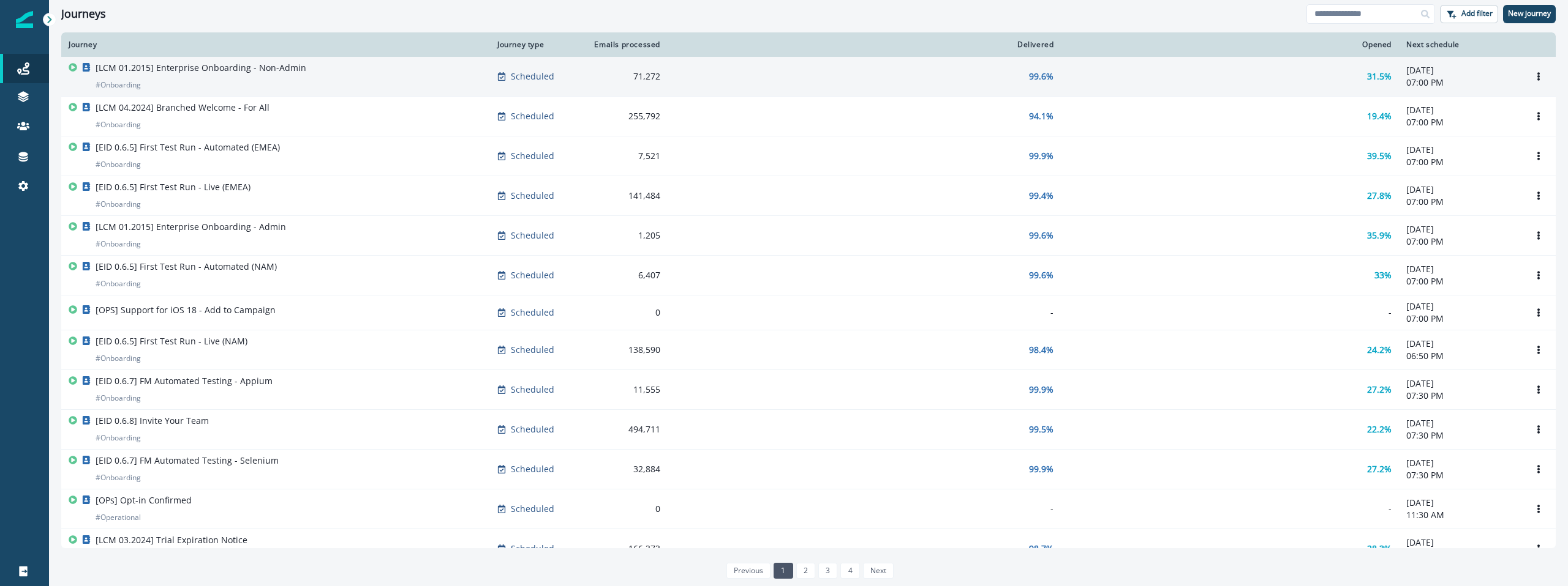
click at [202, 79] on div "[LCM 01.2015] Enterprise Onboarding - Non-Admin # Onboarding" at bounding box center [200, 76] width 211 height 30
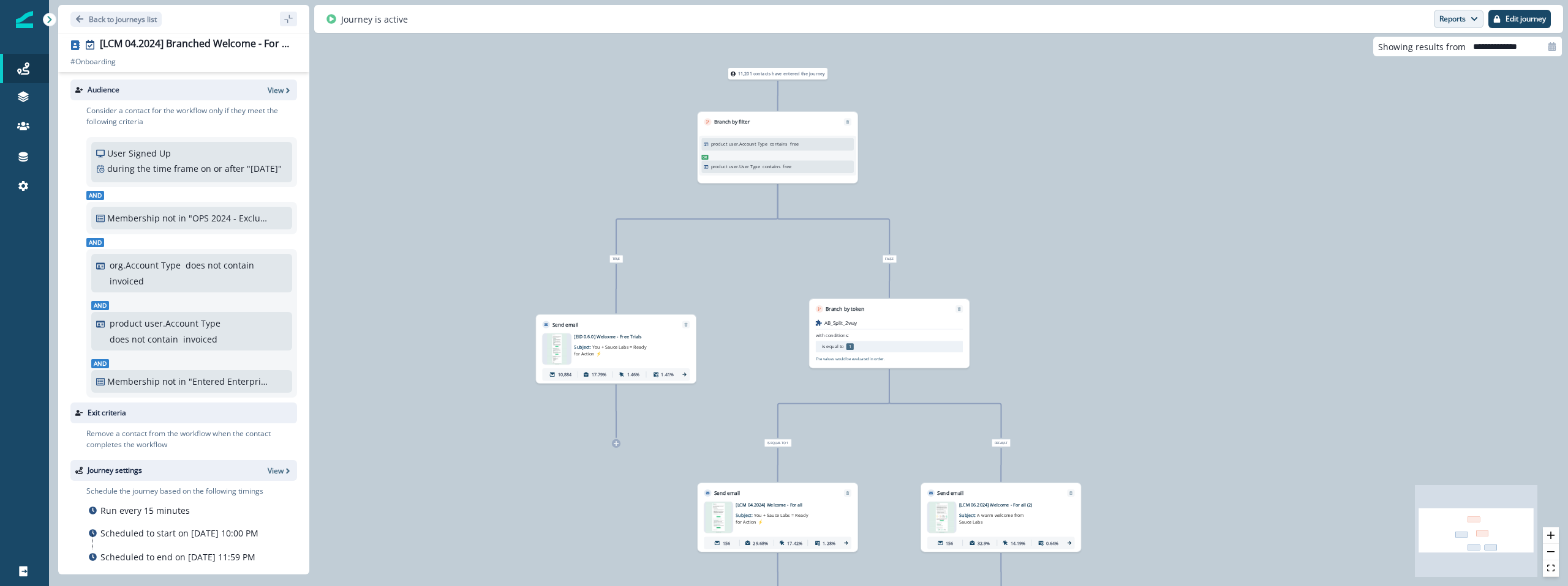
click at [1458, 24] on button "Reports" at bounding box center [1458, 19] width 49 height 18
click at [1432, 52] on button "Email Report" at bounding box center [1413, 49] width 139 height 22
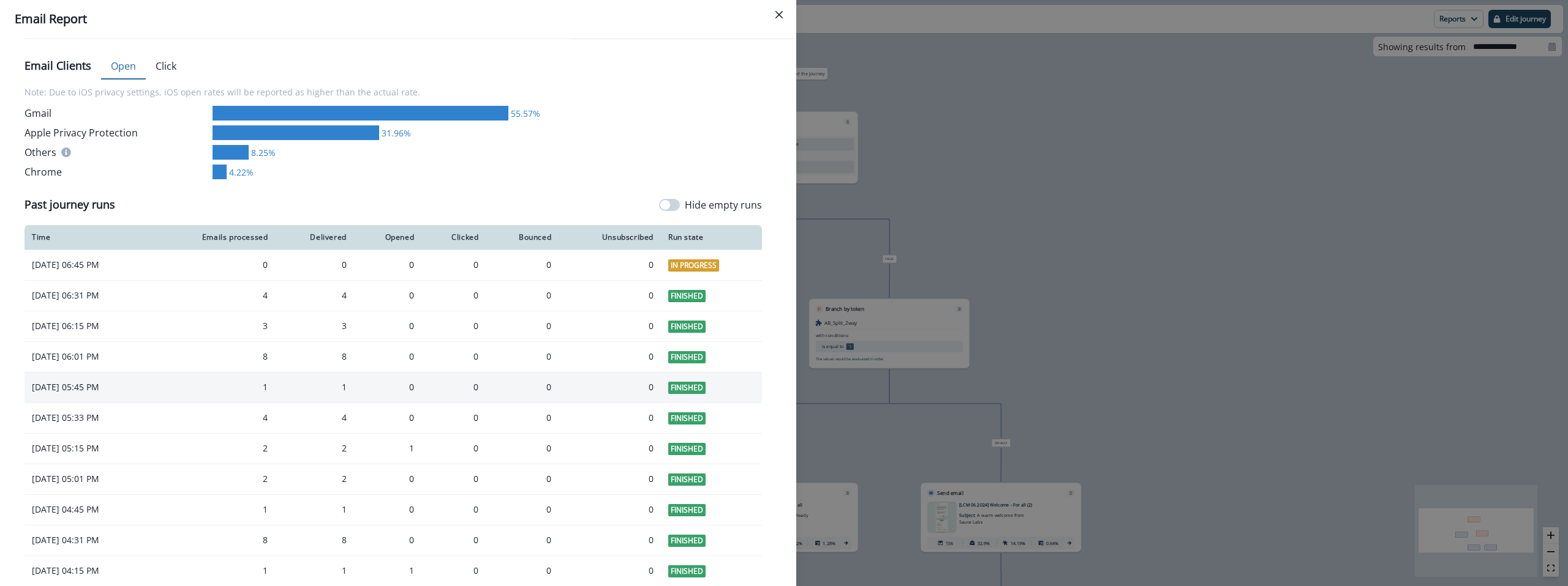
scroll to position [726, 0]
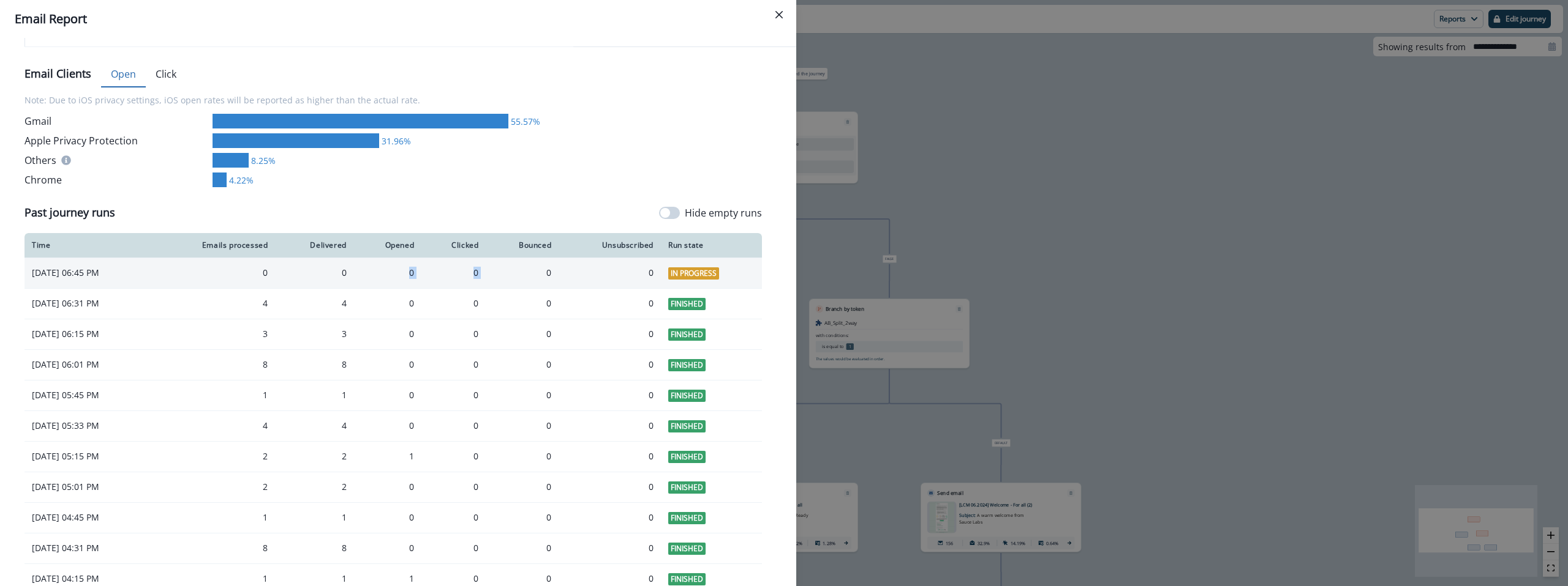
drag, startPoint x: 430, startPoint y: 275, endPoint x: 524, endPoint y: 272, distance: 94.0
click at [524, 272] on tr "[DATE] 06:45 PM 0 0 0 0 0 0 In Progress" at bounding box center [393, 273] width 737 height 30
click at [524, 272] on div "0" at bounding box center [522, 273] width 58 height 12
drag, startPoint x: 296, startPoint y: 273, endPoint x: 576, endPoint y: 275, distance: 280.0
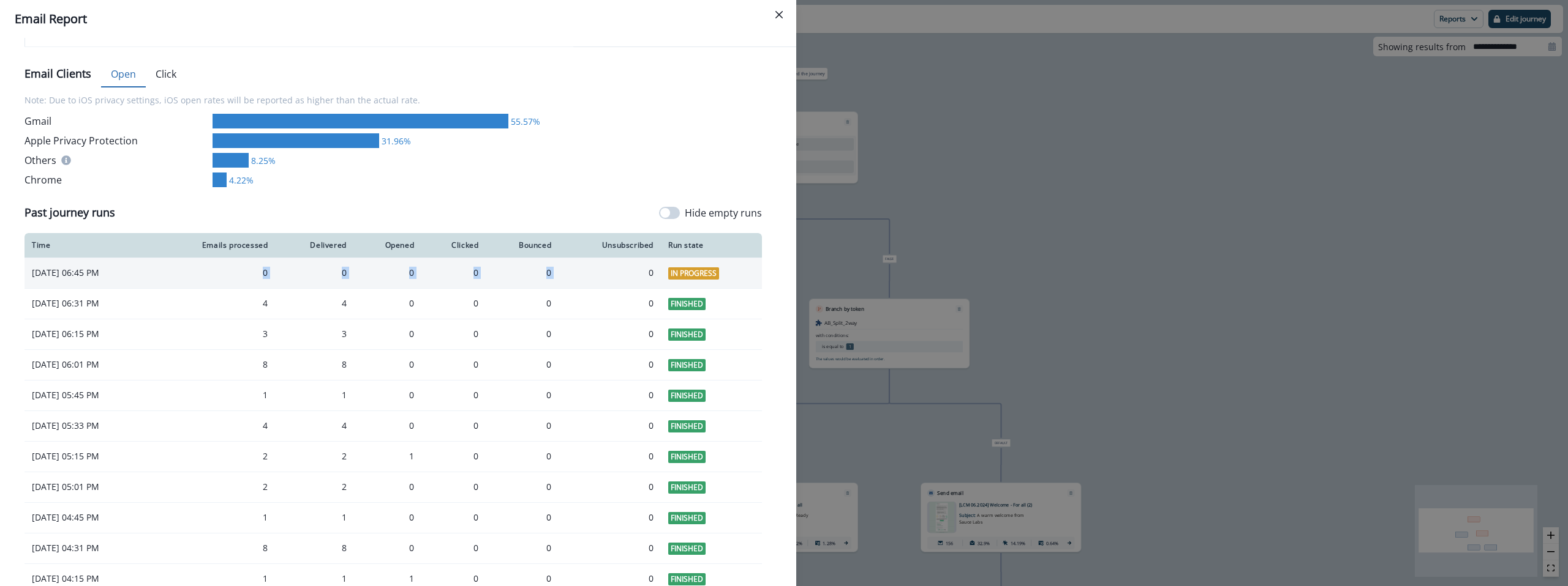
click at [576, 275] on tr "[DATE] 06:45 PM 0 0 0 0 0 0 In Progress" at bounding box center [393, 273] width 737 height 30
click at [576, 275] on div "0" at bounding box center [609, 273] width 88 height 12
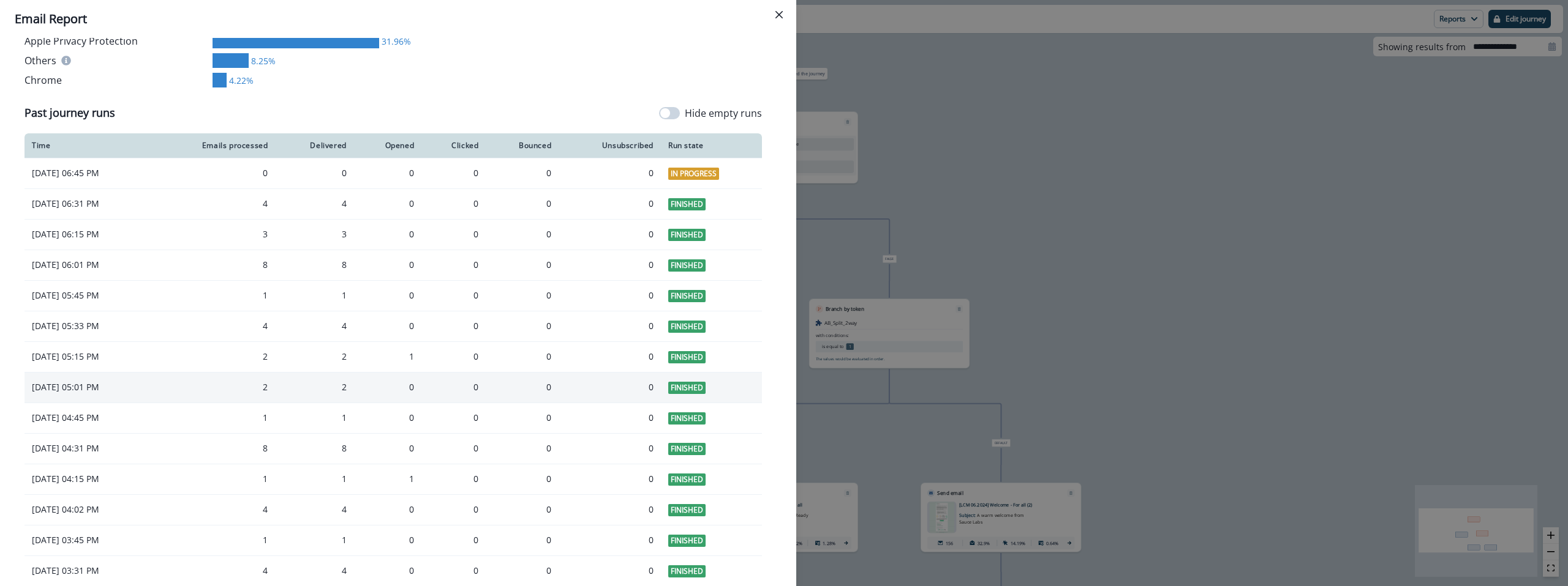
scroll to position [988, 0]
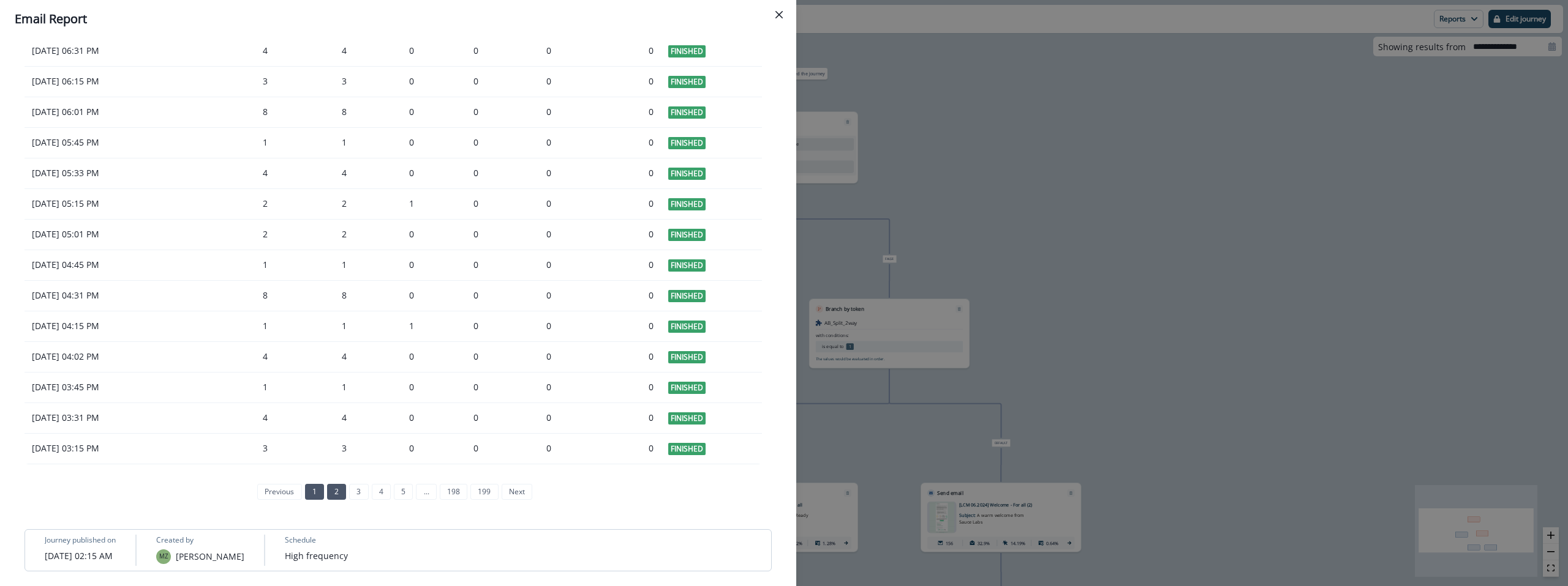
click at [333, 484] on link "2" at bounding box center [336, 492] width 19 height 16
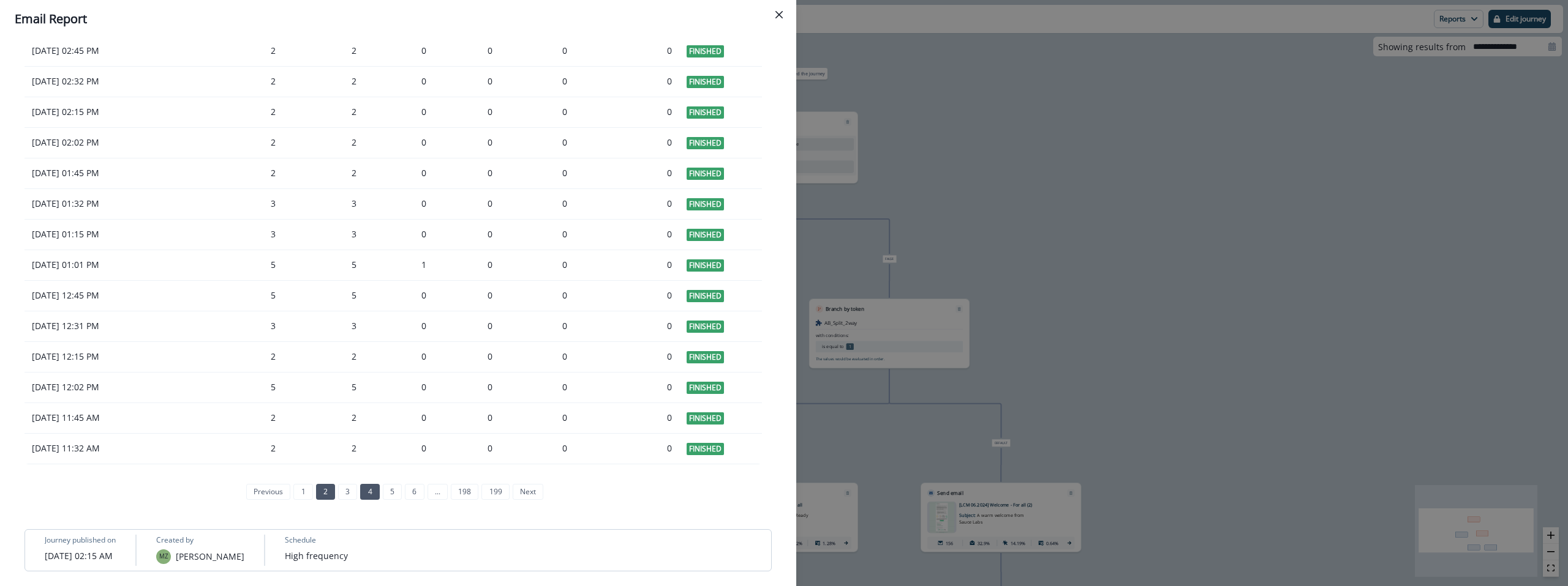
click at [360, 486] on link "4" at bounding box center [369, 492] width 19 height 16
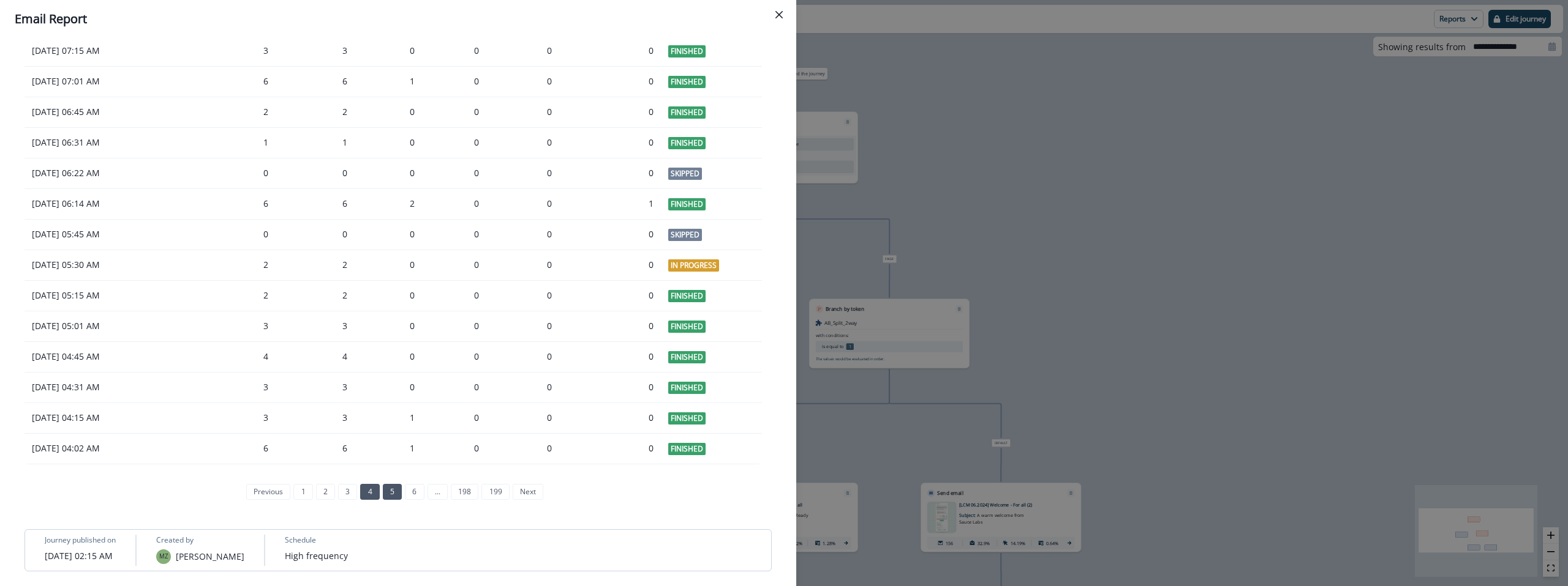
click at [394, 484] on link "5" at bounding box center [392, 492] width 19 height 16
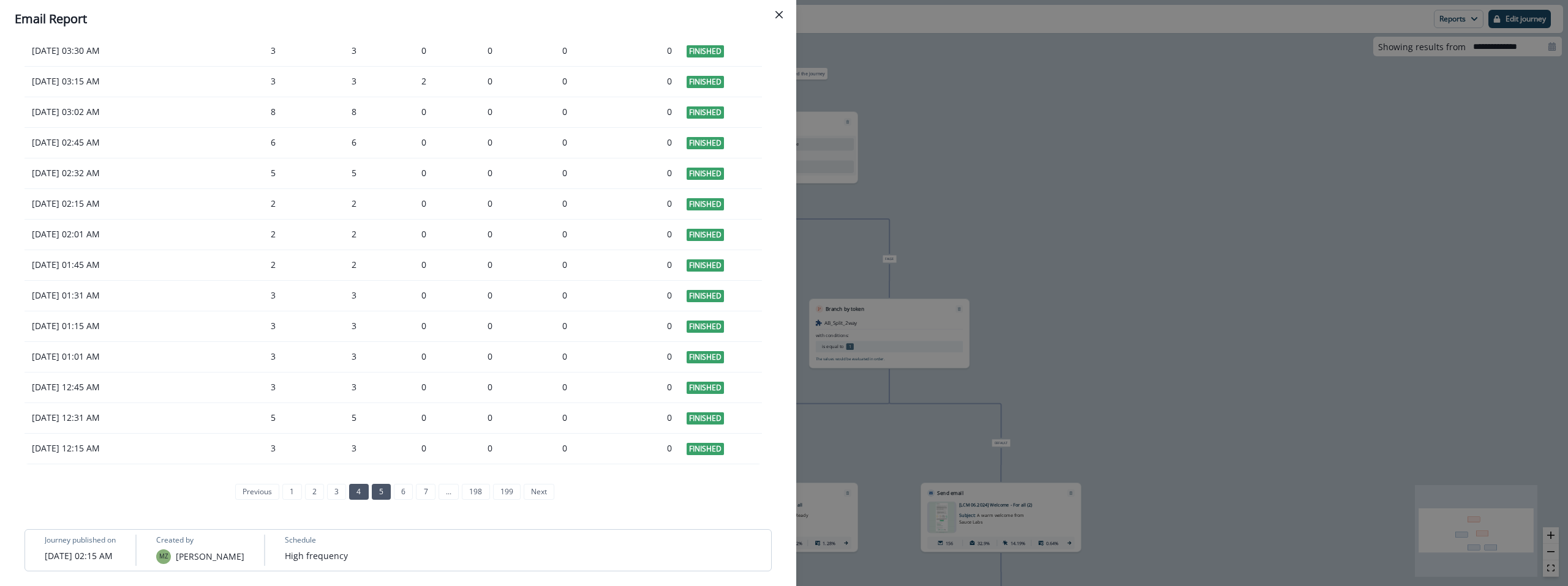
click at [356, 484] on link "4" at bounding box center [358, 492] width 19 height 16
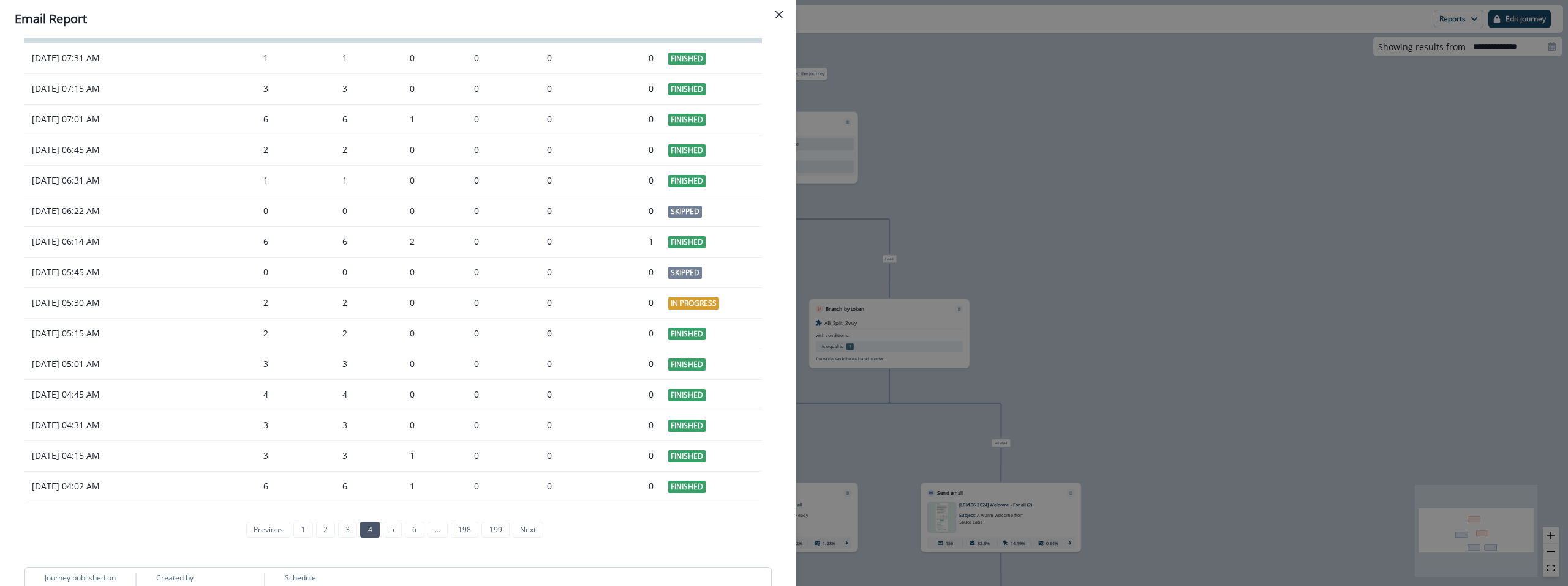
scroll to position [925, 0]
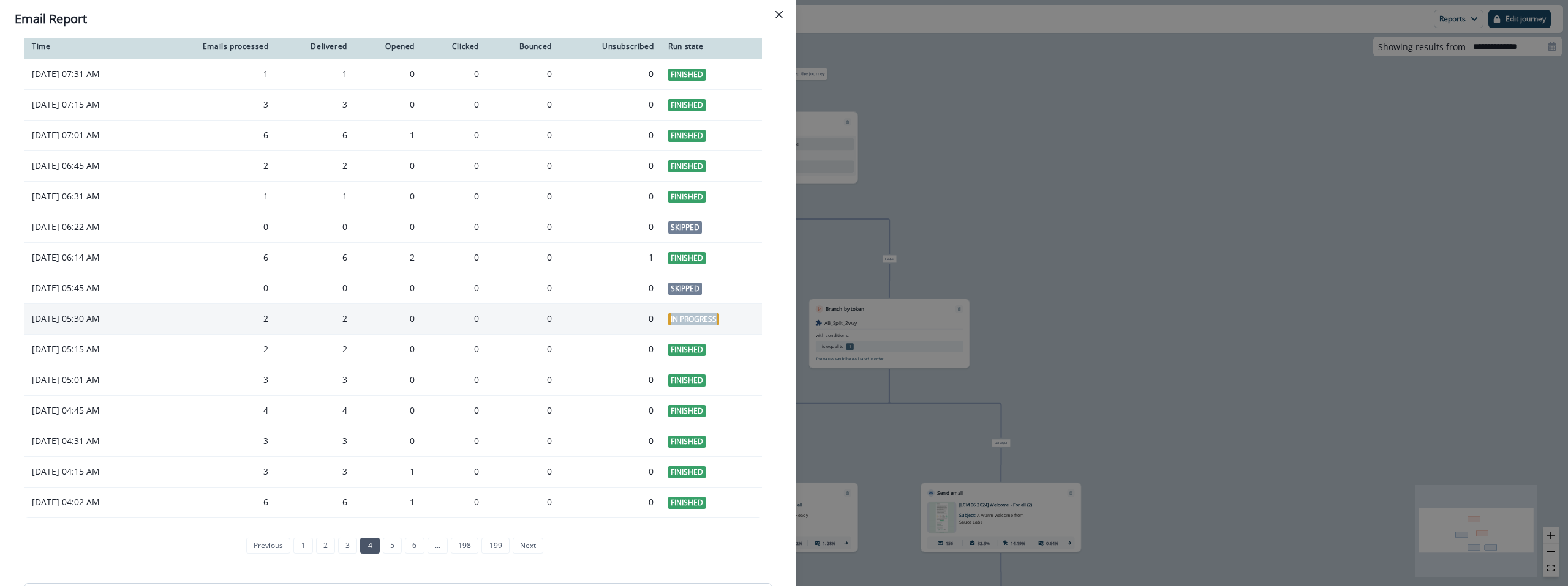
drag, startPoint x: 667, startPoint y: 320, endPoint x: 748, endPoint y: 322, distance: 81.0
click at [748, 322] on td "In Progress" at bounding box center [711, 319] width 101 height 30
click at [747, 322] on td "In Progress" at bounding box center [711, 319] width 101 height 30
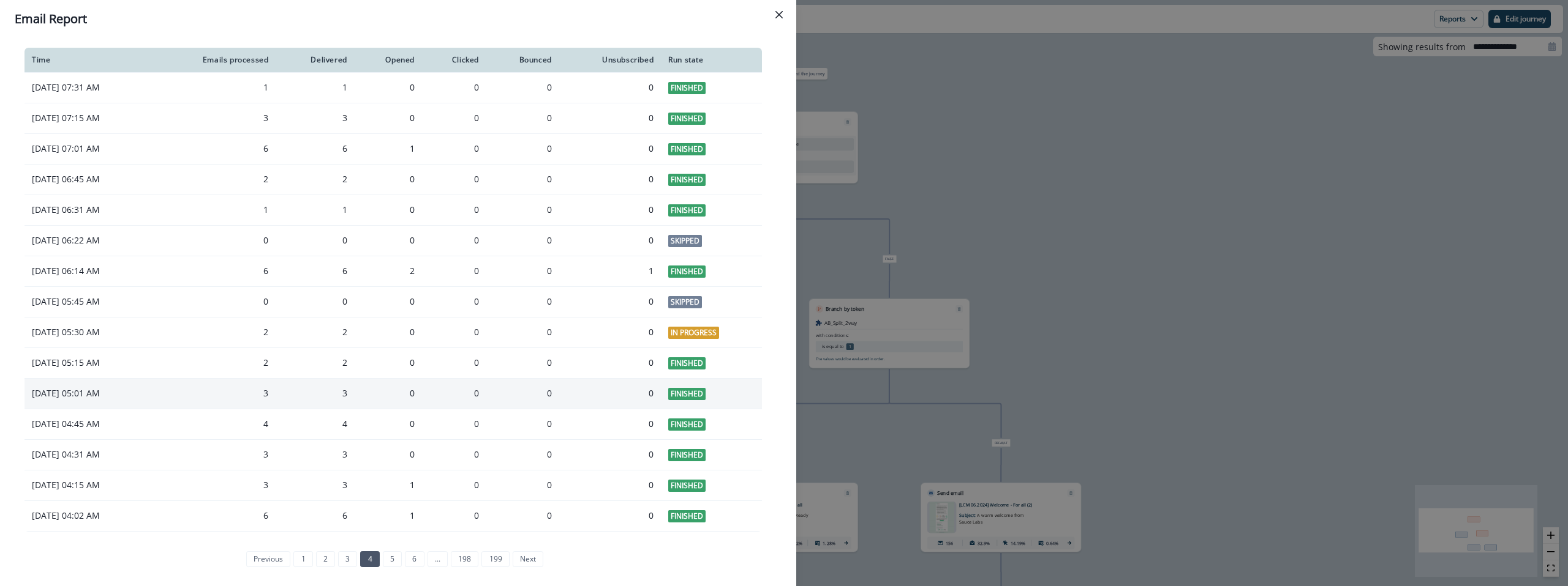
scroll to position [919, 0]
